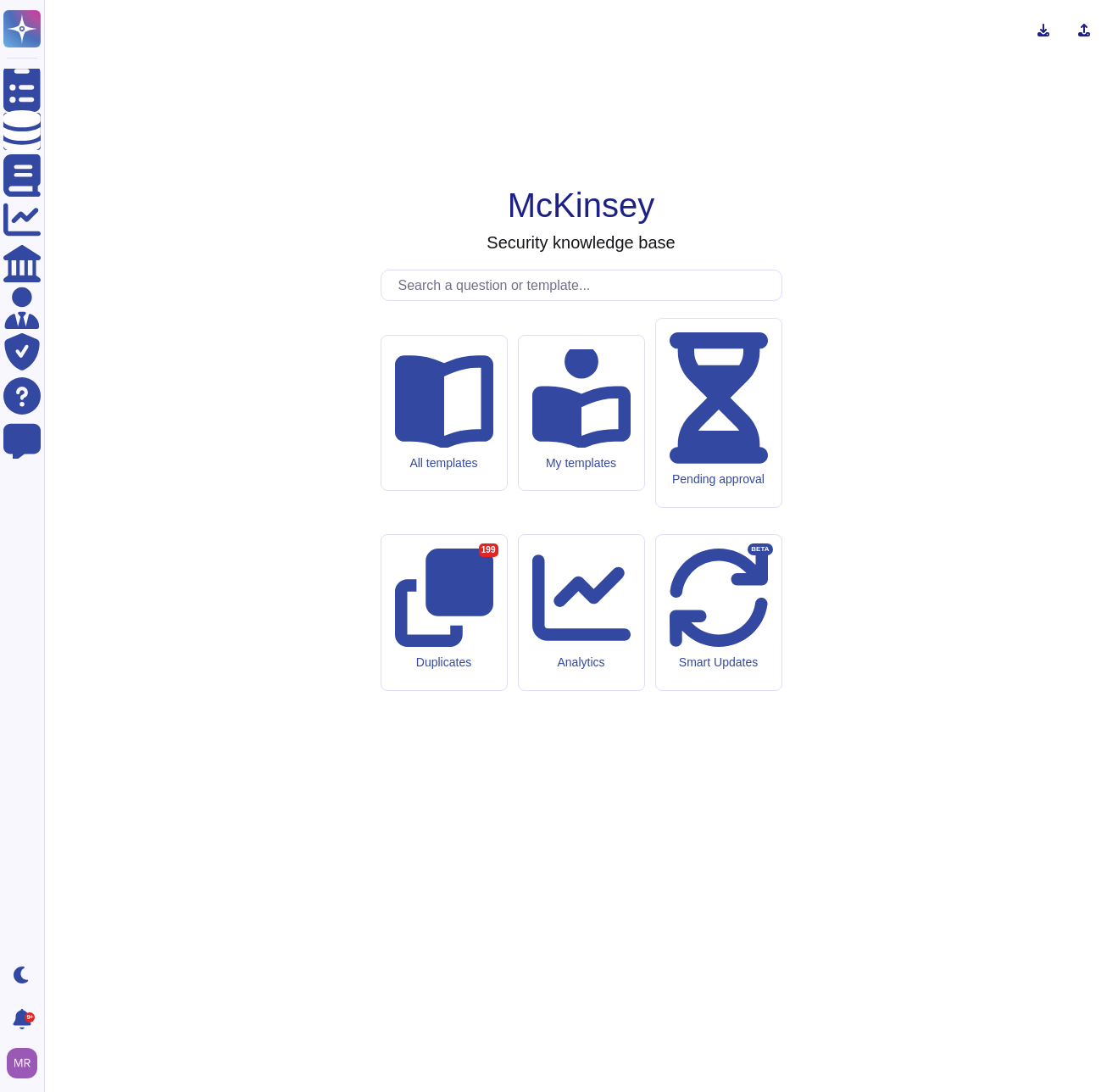
click at [545, 300] on input "text" at bounding box center [586, 285] width 392 height 30
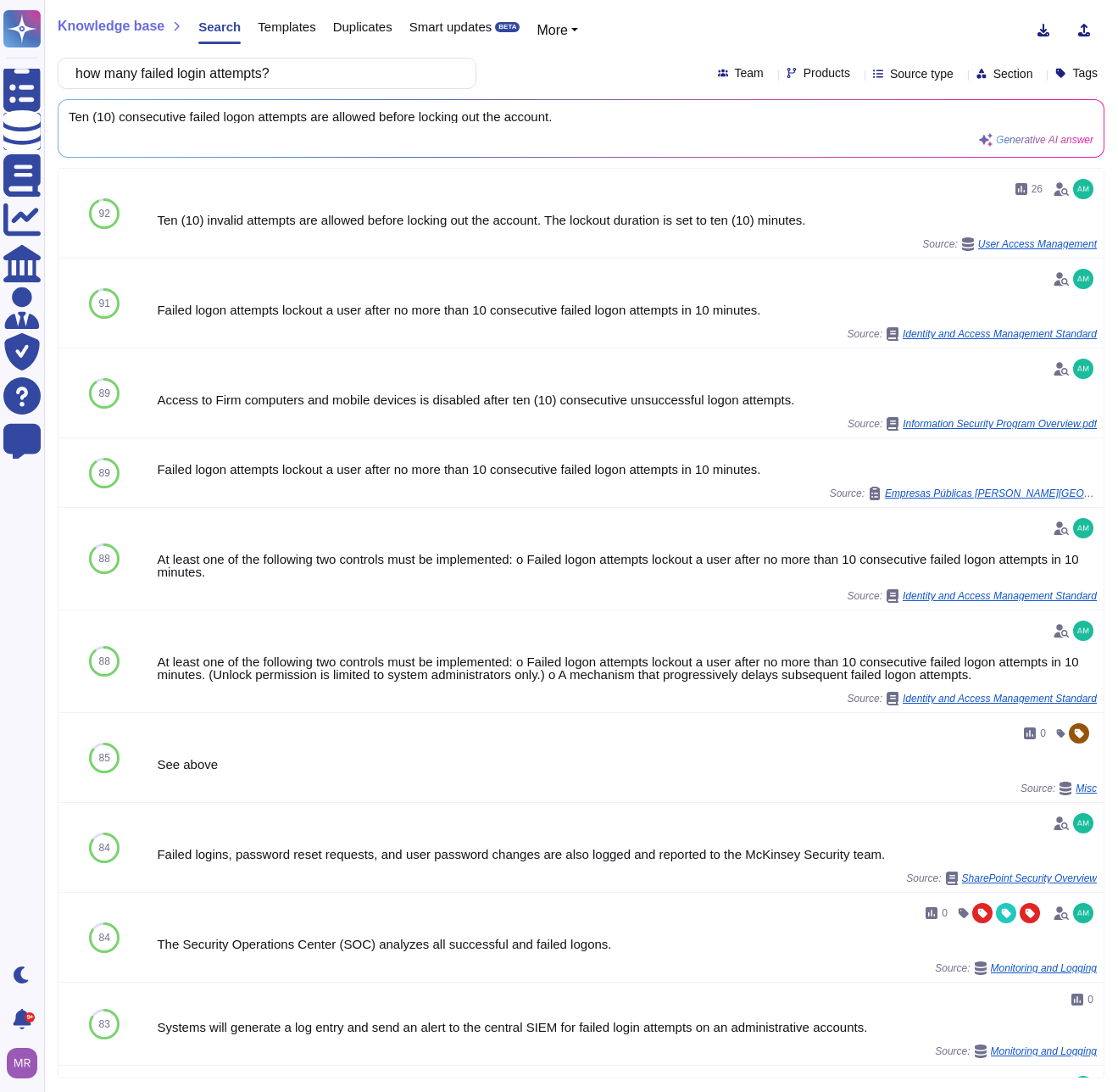
type input "how many failed login attempts?"
